Goal: Information Seeking & Learning: Find specific page/section

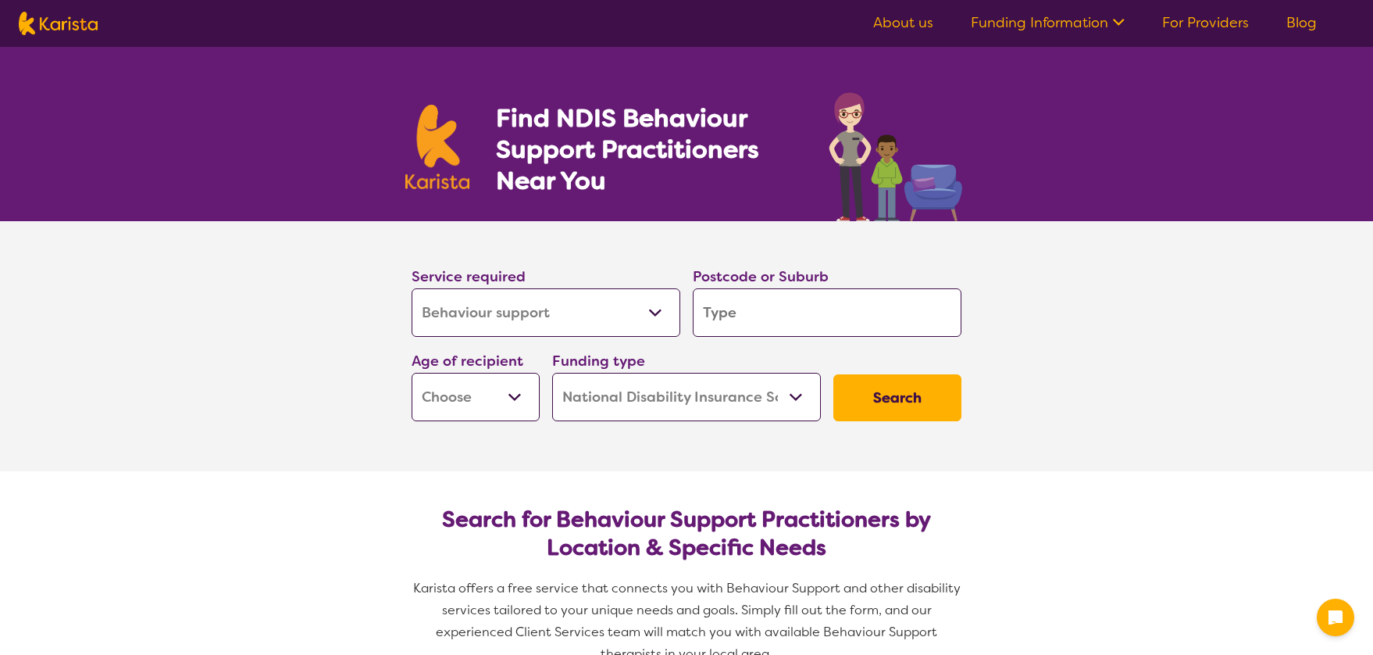
select select "Behaviour support"
select select "NDIS"
select select "Behaviour support"
select select "NDIS"
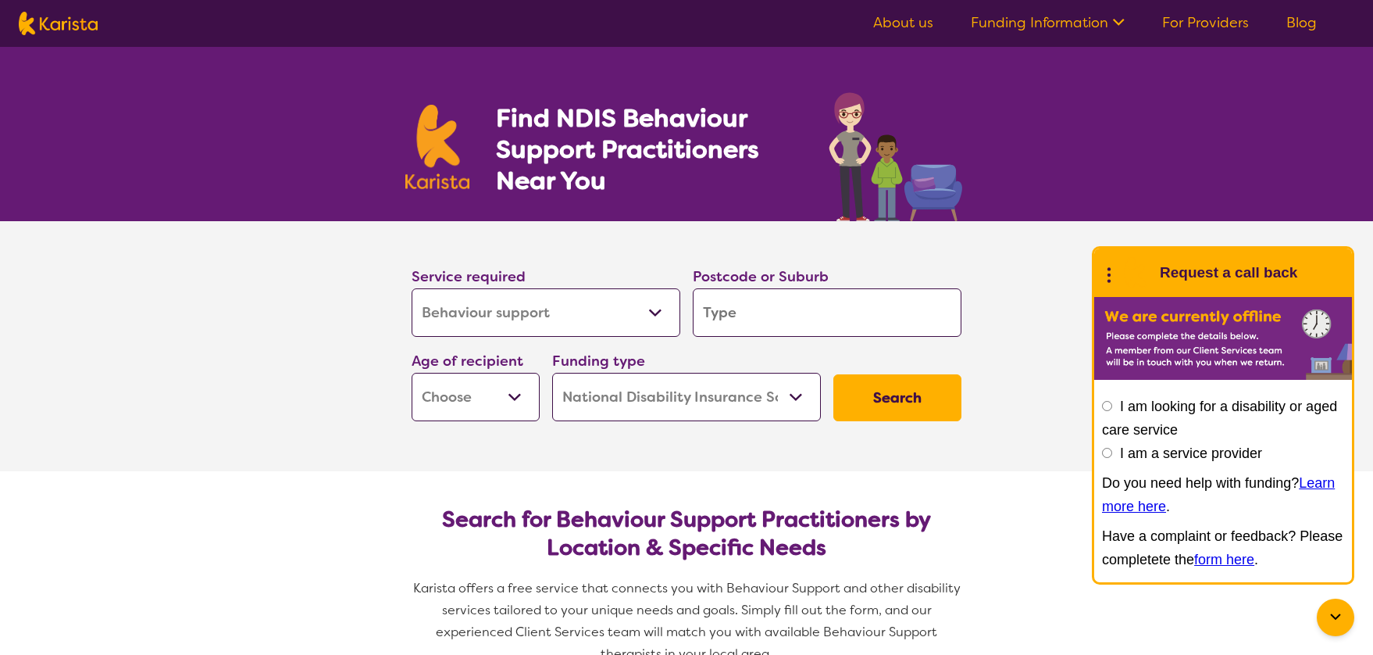
click at [791, 315] on input "search" at bounding box center [827, 312] width 269 height 48
type input "2529"
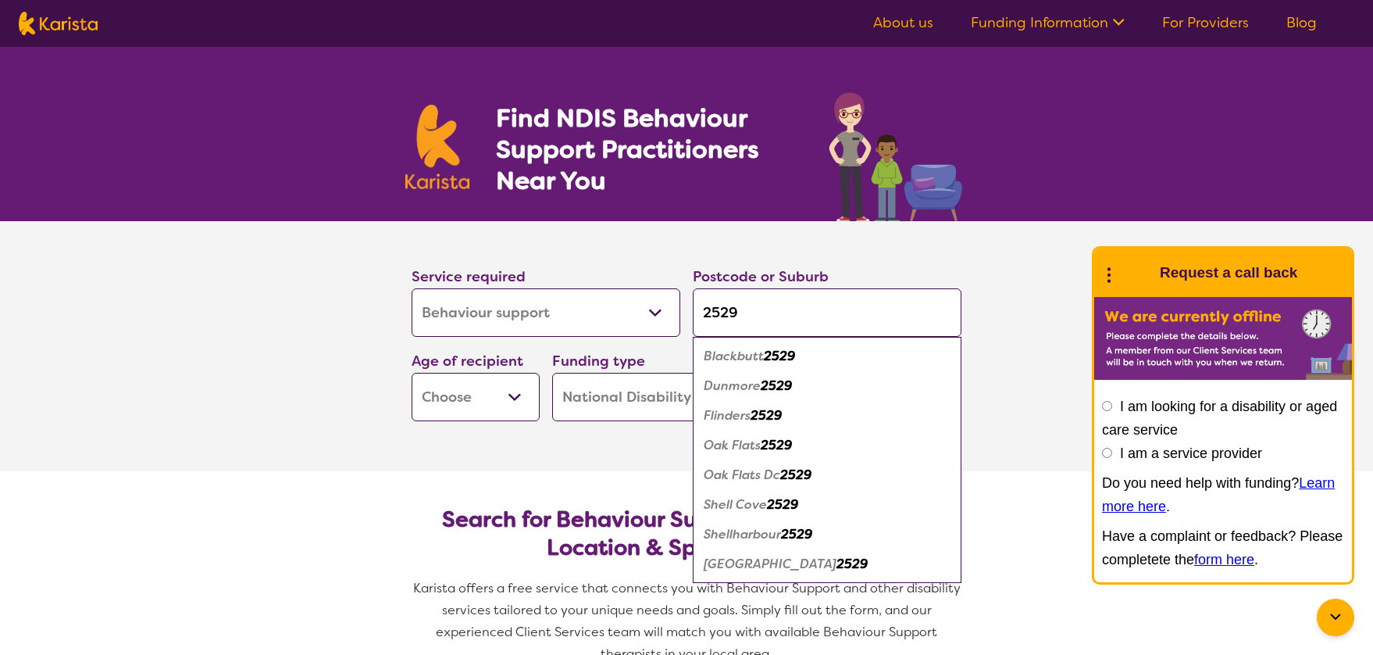
click at [489, 399] on select "Early Childhood - 0 to 9 Child - 10 to 11 Adolescent - 12 to 17 Adult - 18 to 6…" at bounding box center [476, 397] width 128 height 48
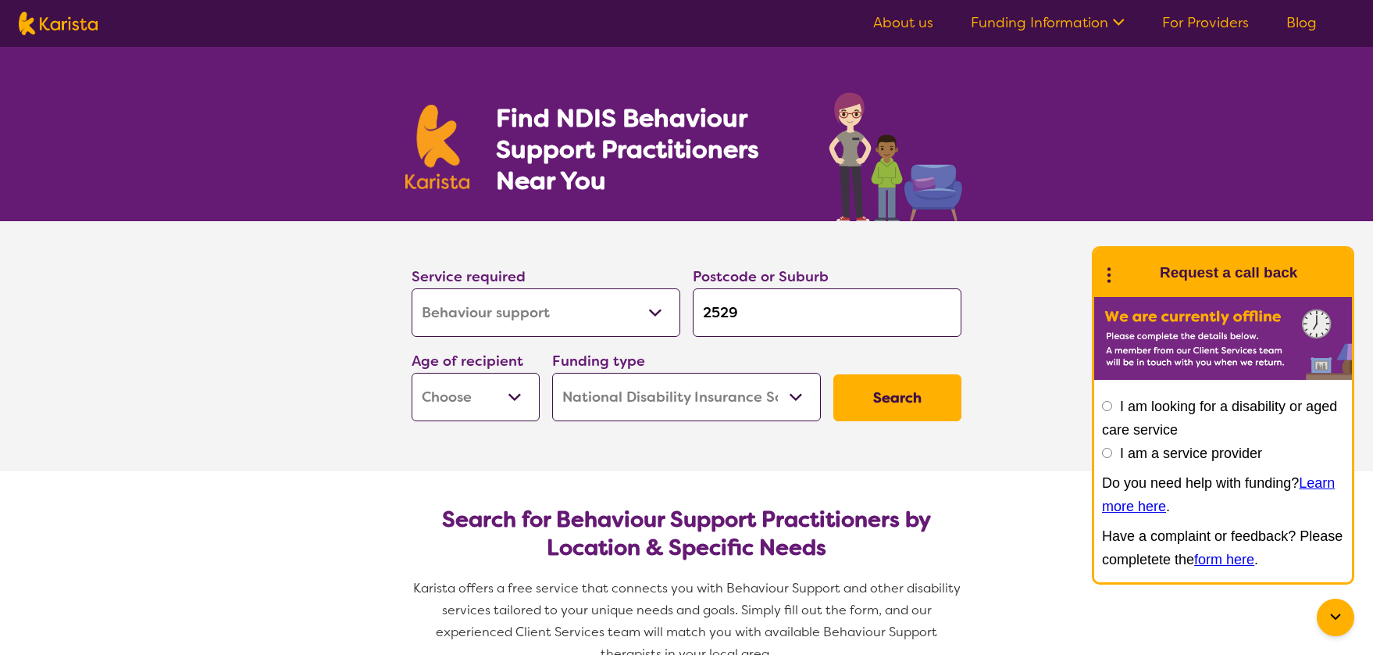
select select "CH"
click at [412, 373] on select "Early Childhood - 0 to 9 Child - 10 to 11 Adolescent - 12 to 17 Adult - 18 to 6…" at bounding box center [476, 397] width 128 height 48
select select "CH"
click at [593, 398] on select "Home Care Package (HCP) National Disability Insurance Scheme (NDIS) I don't know" at bounding box center [686, 397] width 269 height 48
click at [552, 373] on select "Home Care Package (HCP) National Disability Insurance Scheme (NDIS) I don't know" at bounding box center [686, 397] width 269 height 48
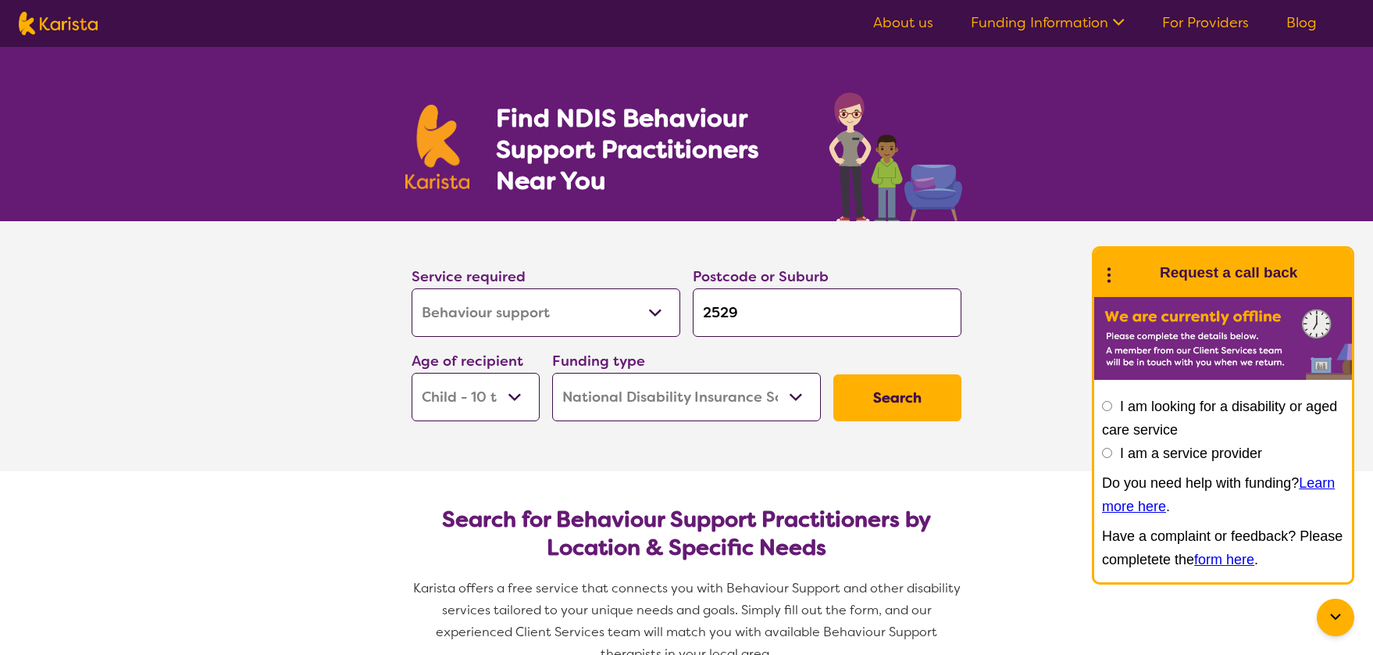
click at [928, 393] on button "Search" at bounding box center [898, 397] width 128 height 47
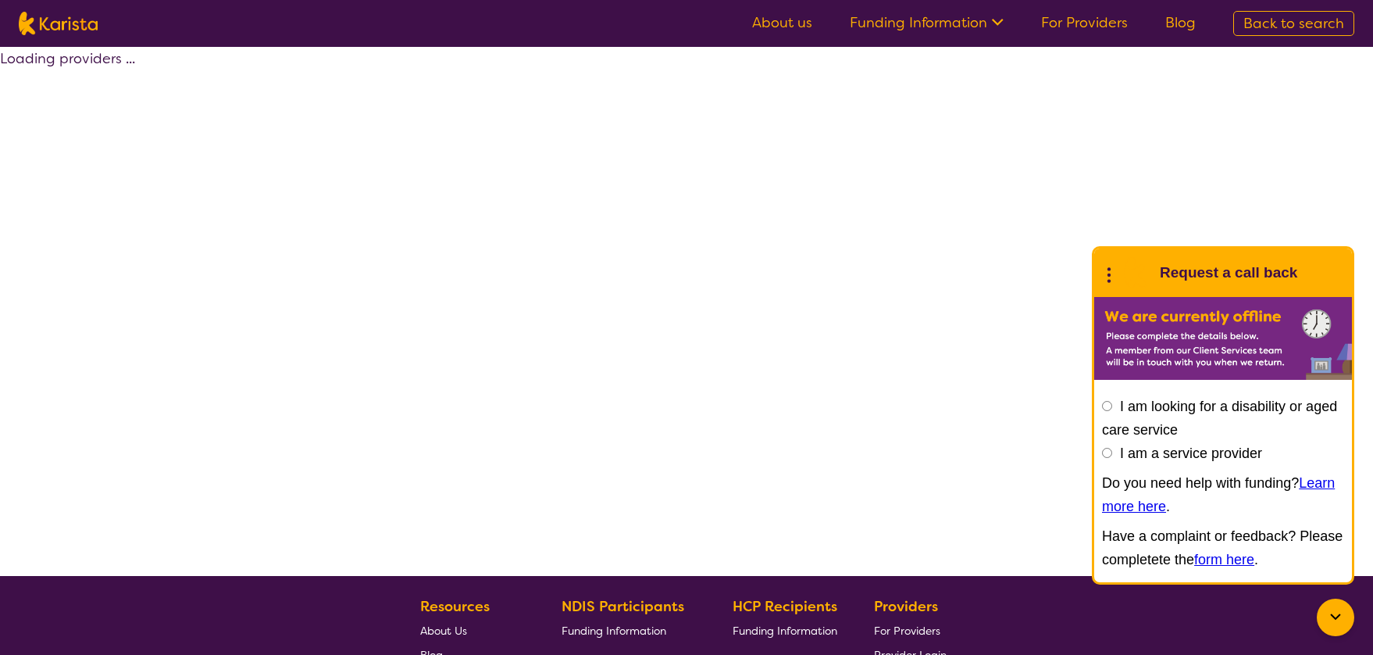
select select "by_score"
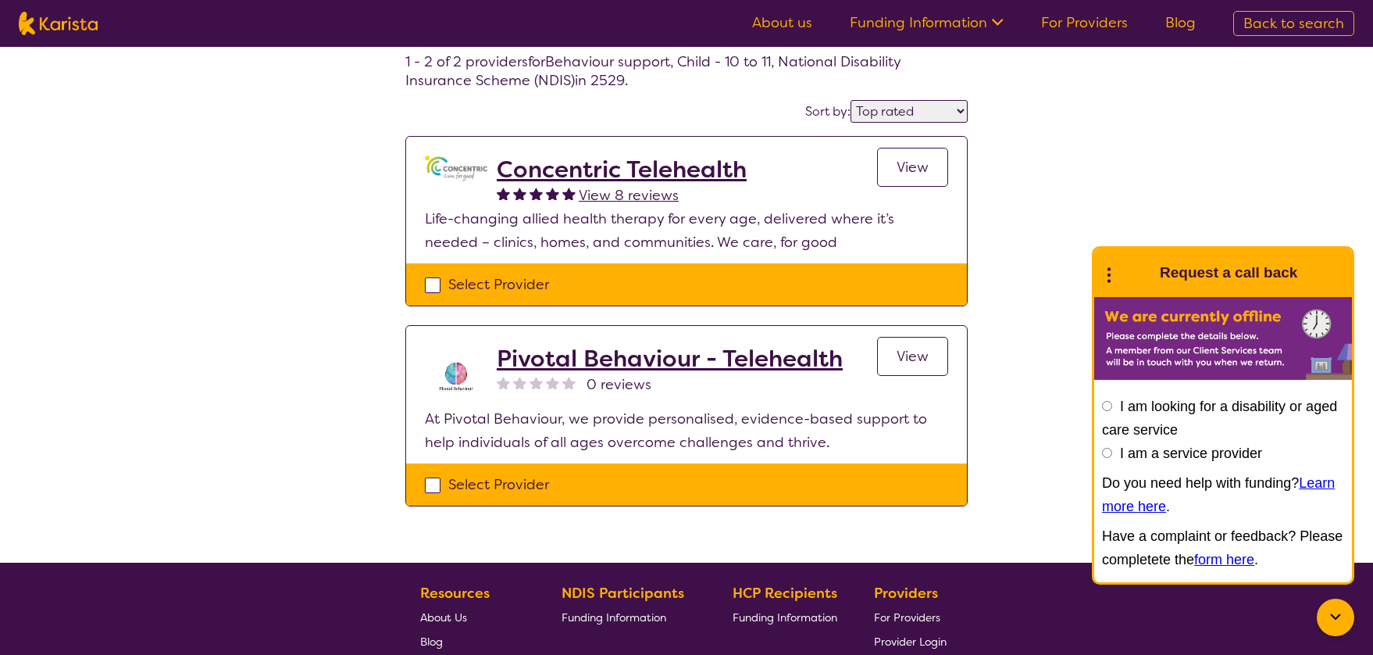
scroll to position [79, 0]
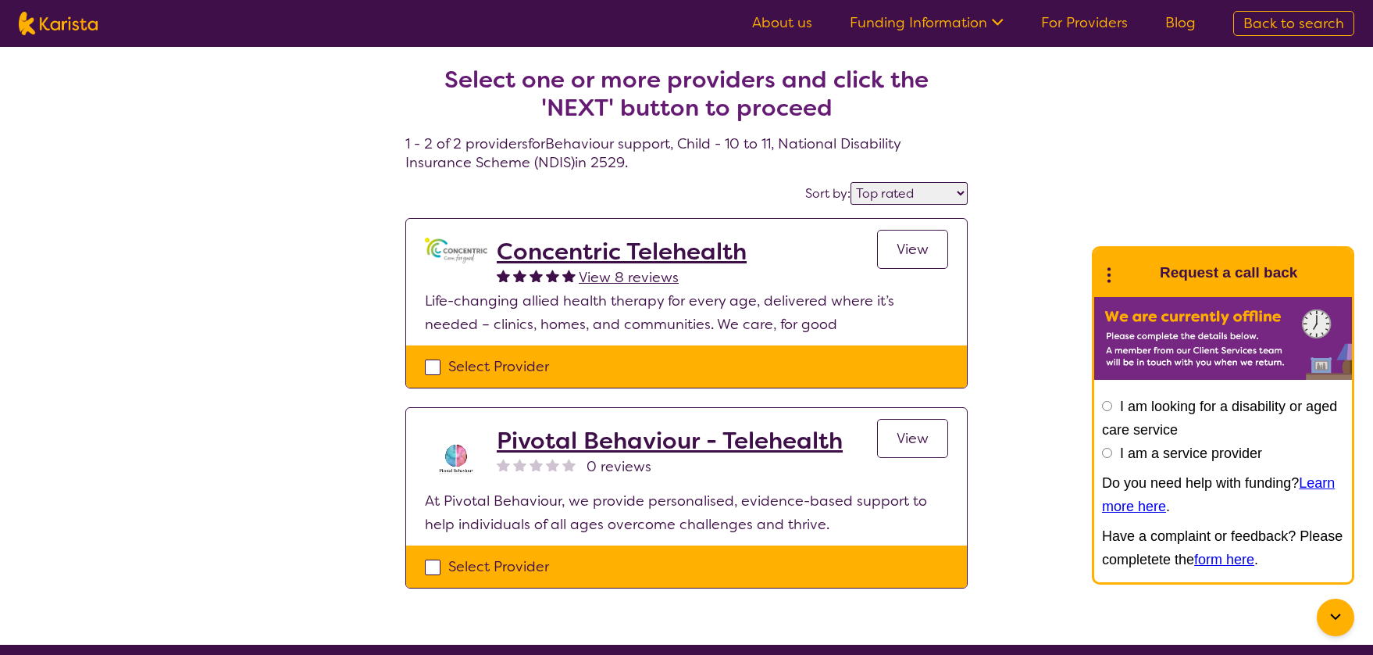
select select "Behaviour support"
select select "CH"
select select "NDIS"
select select "Behaviour support"
select select "CH"
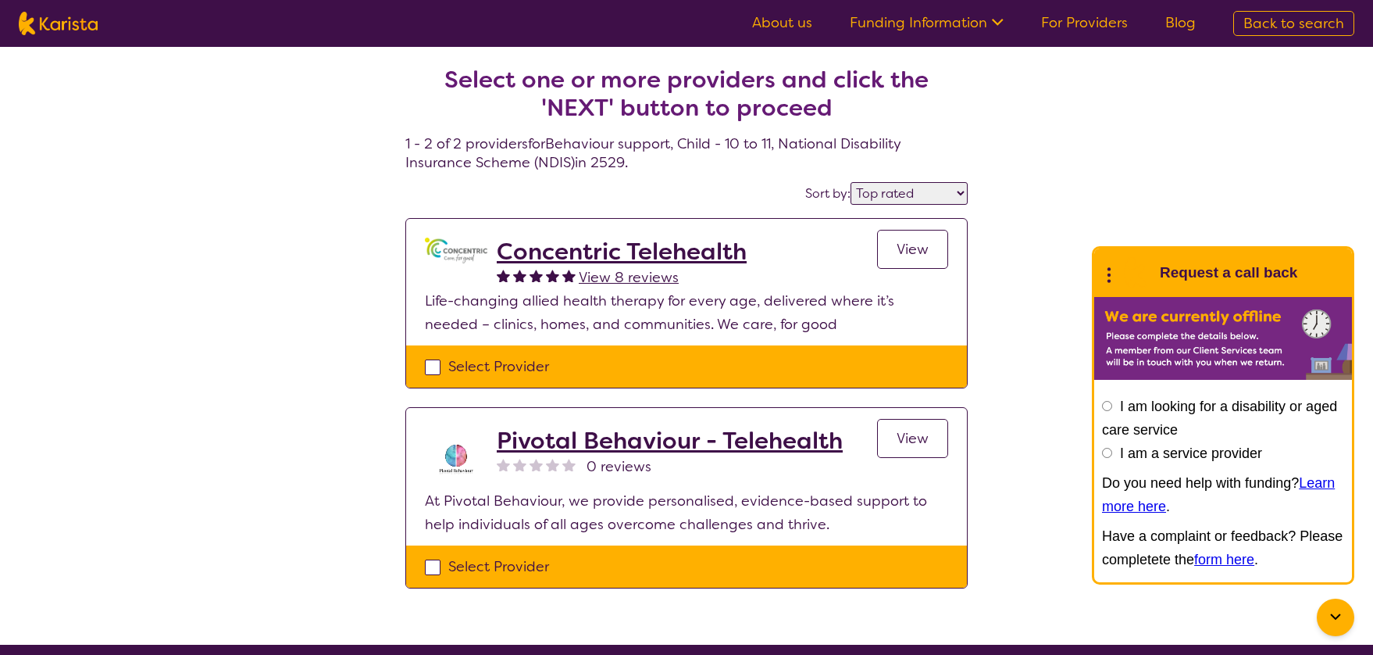
select select "NDIS"
